Goal: Transaction & Acquisition: Purchase product/service

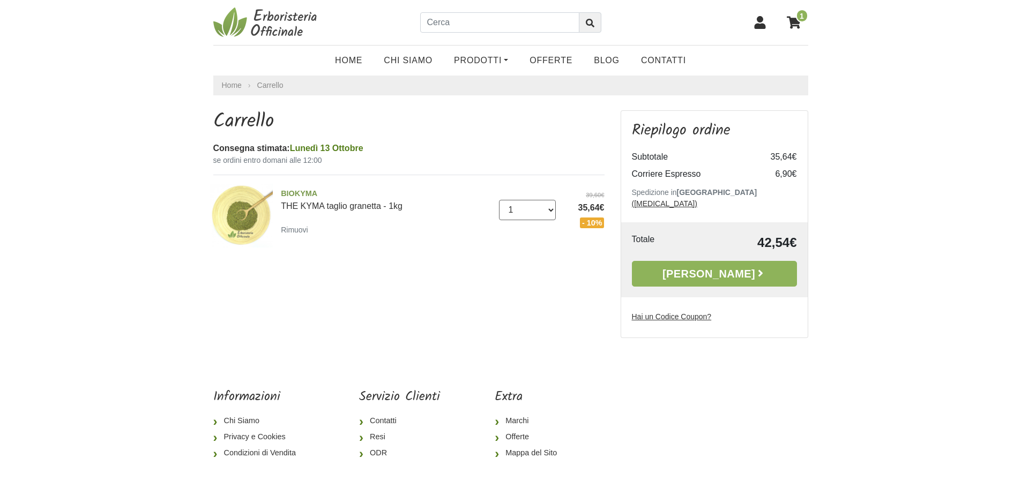
click at [549, 207] on select "0 ([GEOGRAPHIC_DATA]) 1 2 3 4 5 6 7 8 9 10 11 12 13 14 15 16 17 18 19 20 21 22 …" at bounding box center [527, 210] width 57 height 20
select select "2"
click at [499, 200] on select "0 ([GEOGRAPHIC_DATA]) 1 2 3 4 5 6 7 8 9 10 11 12 13 14 15 16 17 18 19 20 21 22 …" at bounding box center [527, 210] width 57 height 20
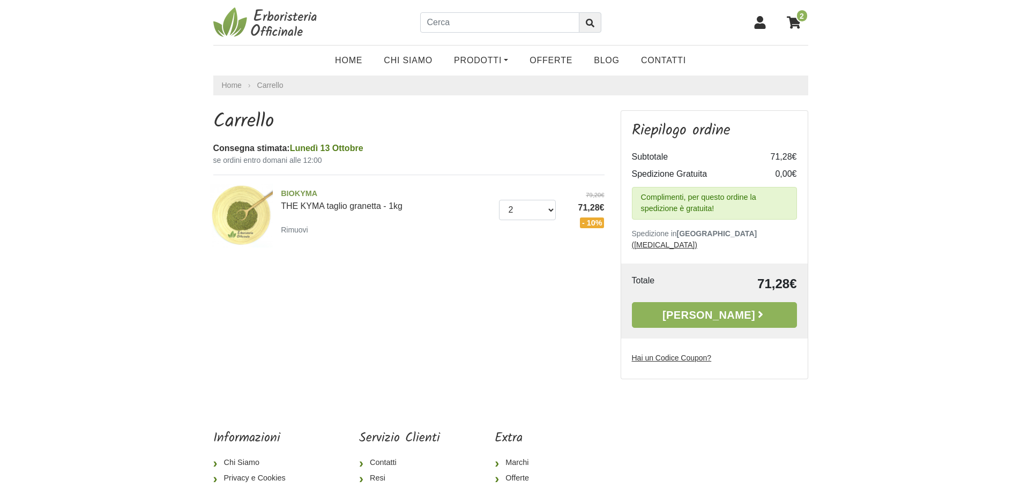
click at [805, 17] on span "2" at bounding box center [802, 15] width 12 height 13
